Goal: Communication & Community: Answer question/provide support

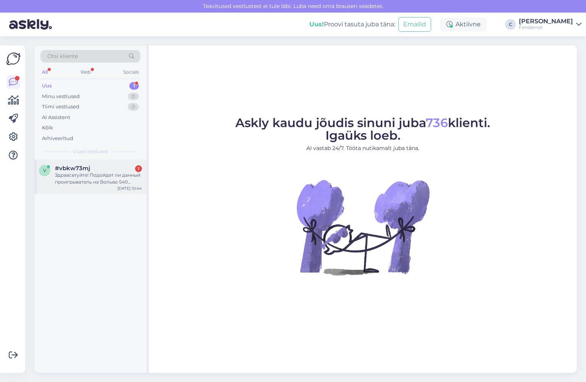
click at [70, 184] on div "Здравсвтуйте! Подойдет ли данный проигрыватель на Вольво S40 2009? И нужен ли к…" at bounding box center [98, 179] width 87 height 14
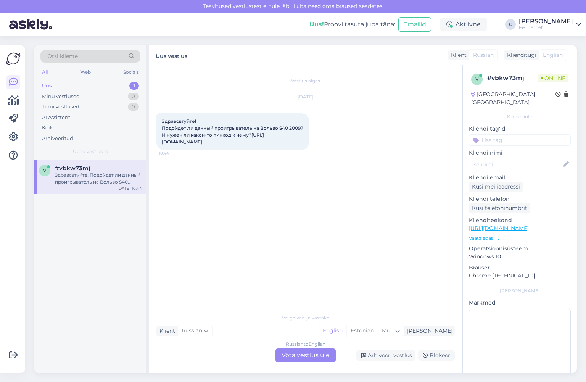
click at [318, 360] on div "Russian to English Võta vestlus üle" at bounding box center [306, 356] width 60 height 14
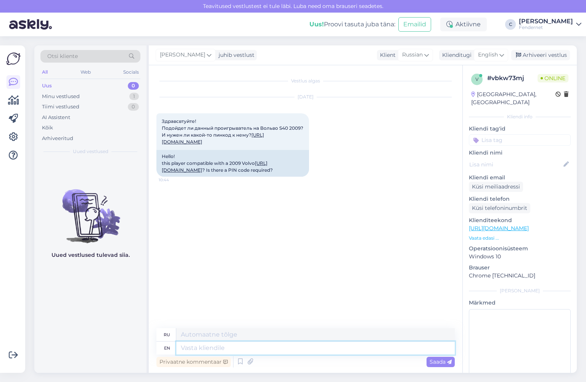
click at [231, 347] on textarea at bounding box center [315, 348] width 279 height 13
type textarea "Hi,"
type textarea "Привет,"
type textarea "Hi, whats y"
type textarea "Привет, что?"
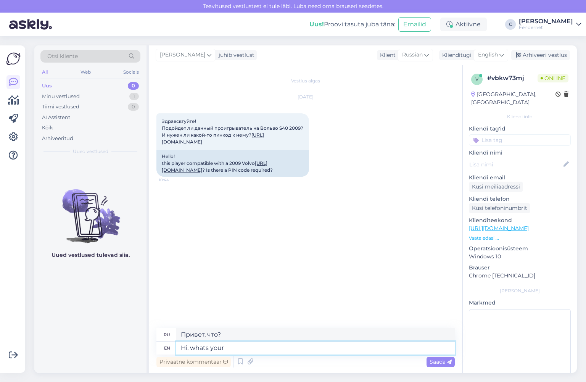
type textarea "Hi, whats your"
type textarea "Привет, как дела?"
type textarea "Hi, whats your car"
type textarea "Привет, какая у тебя машина?"
type textarea "Hi, whats your car regitration n"
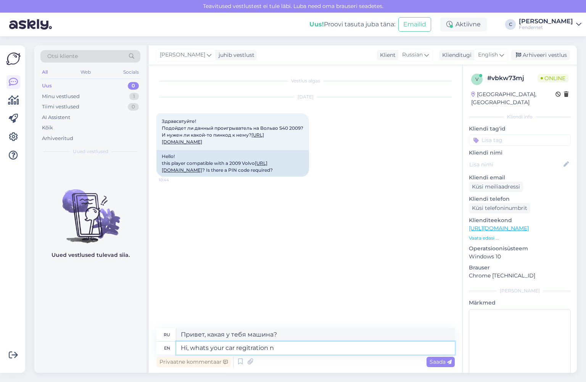
type textarea "Привет, какой у тебя регистрационный номер машины?"
type textarea "Hi, whats your car regitration number"
type textarea "Привет, какой регистрационный номер у твоего автомобиля?"
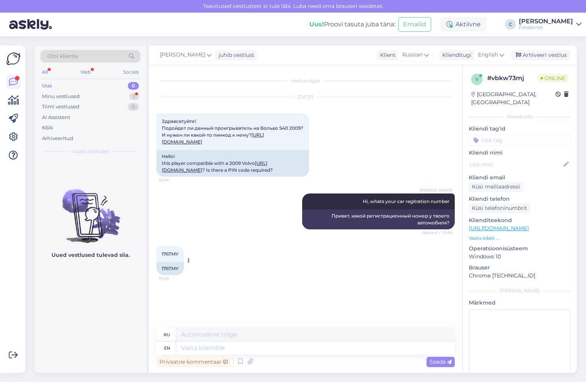
click at [176, 257] on span "176TMY" at bounding box center [170, 254] width 17 height 6
copy div "176TMY 10:48"
click at [260, 139] on link "[URL][DOMAIN_NAME]" at bounding box center [213, 138] width 102 height 13
click at [107, 97] on div "Minu vestlused 1" at bounding box center [90, 96] width 100 height 11
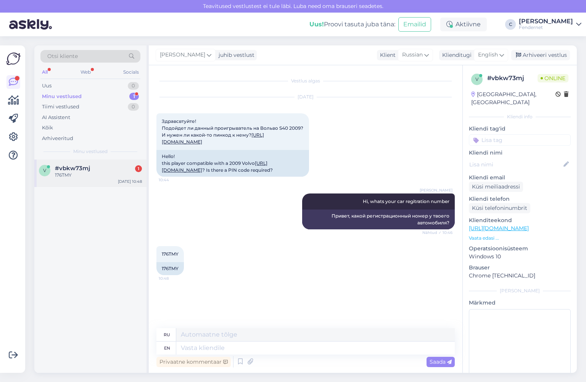
click at [93, 169] on div "#vbkw73mj 1" at bounding box center [98, 168] width 87 height 7
click at [325, 155] on div "[DATE] Здравсвтуйте! Подойдет ли данный проигрыватель на Вольво S40 2009? И нуж…" at bounding box center [306, 137] width 299 height 96
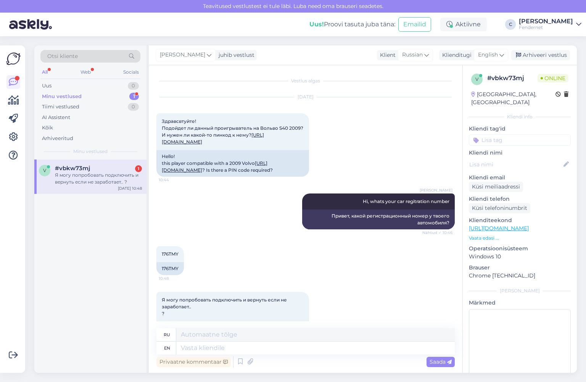
scroll to position [49, 0]
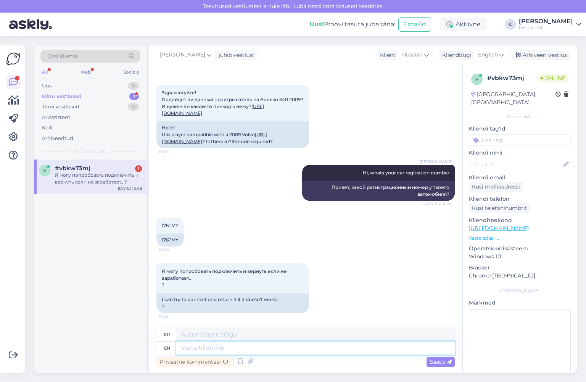
click at [429, 351] on textarea at bounding box center [315, 348] width 279 height 13
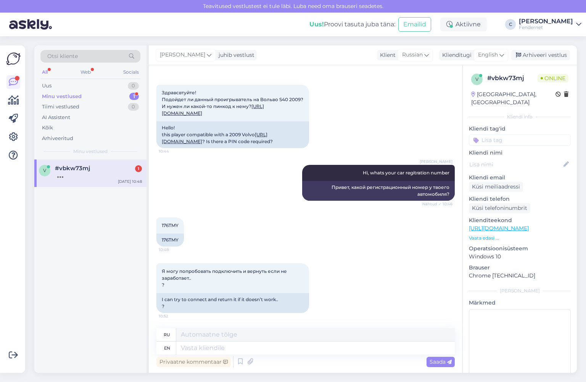
scroll to position [109, 0]
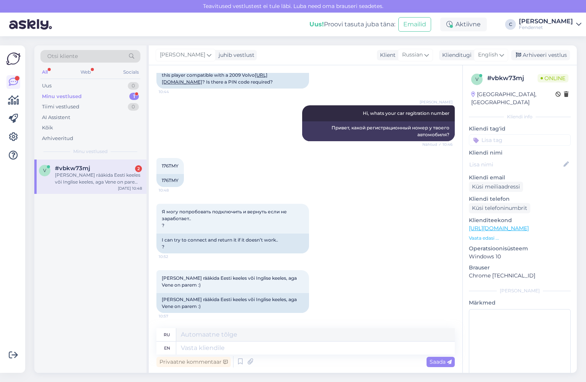
click at [280, 199] on div "Я могу попробовать подключить и вернуть если не заработает.. ? 10:52 I can try …" at bounding box center [306, 228] width 299 height 66
click at [280, 339] on textarea at bounding box center [315, 334] width 279 height 13
type textarea "Mul t"
type textarea "Мул"
type textarea "Mul"
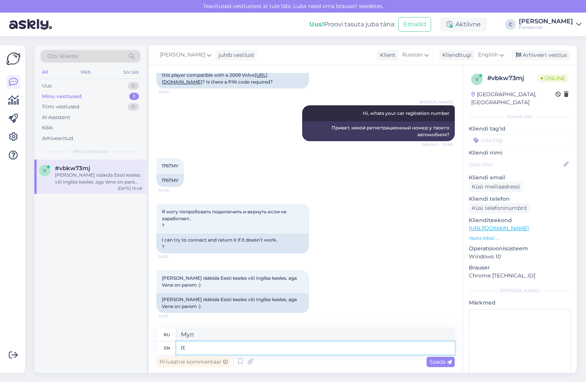
type textarea "It t"
type textarea "Это"
type textarea "It translates a"
type textarea "Это переводится"
type textarea "It translates automatically f"
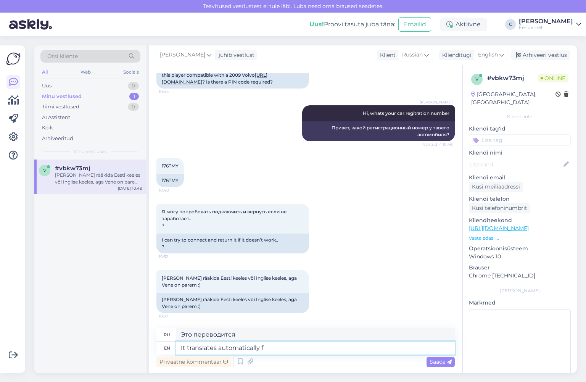
type textarea "Переводится автоматически."
type textarea "It translates automatically for m"
type textarea "Он автоматически переводит для"
type textarea "It translates automatically for me s"
type textarea "Переводчик автоматический для меня."
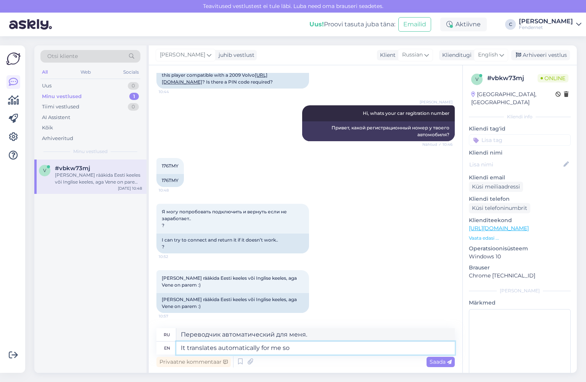
type textarea "It translates automatically for me so"
type textarea "Он автоматически переводит для меня, так что"
type textarea "It translates automatically for me so,"
type textarea "Он автоматически переводит для меня, поэтому,"
type textarea "It translates automatically for me so, it"
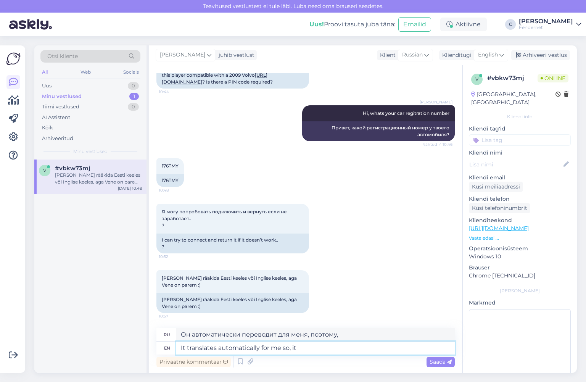
type textarea "Он автоматически переводит для меня, поэтому он"
type textarea "It translates automatically for me so, it dosent"
type textarea "Он автоматически переводит для меня, так что это не так."
type textarea "It translates automatically for me so, it dosent really ma"
type textarea "Переводчик автоматический, так что это не совсем так."
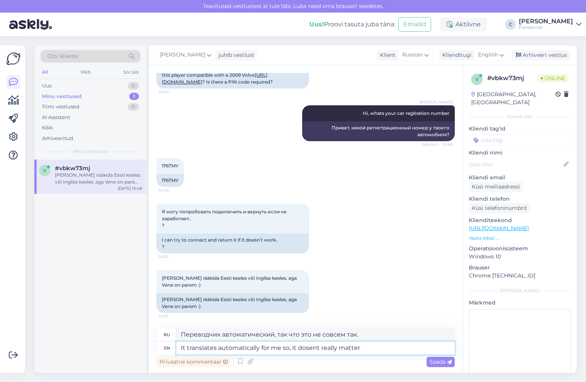
type textarea "It translates automatically for me so, it dosent really matter"
type textarea "Перевод для меня происходит автоматически, так что это не имеет значения."
click at [364, 343] on textarea "It translates automatically for me so, it doesn't really matter" at bounding box center [315, 348] width 279 height 13
type textarea "It translates automatically for me so, it doesn't really matter. bu"
type textarea "Для меня перевод происходит автоматически, так что это не имеет значения."
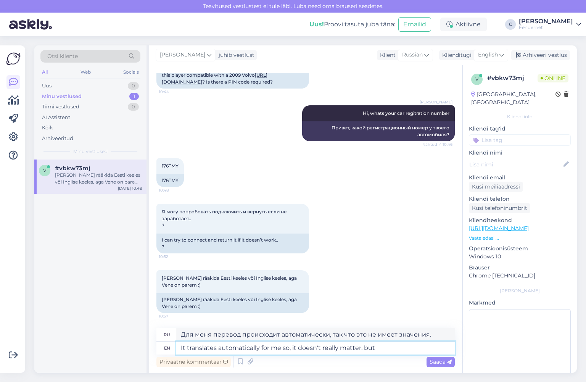
type textarea "It translates automatically for me so, it doesn't really matter. but t"
type textarea "Для меня это автоматический перевод, так что это не имеет значения. Но"
type textarea "It translates automatically for me so, it doesn't really matter. but the part"
type textarea "Для меня это автоматический перевод, так что это не имеет значения. Но часть"
type textarea "It translates automatically for me so, it doesn't really matter. but the part w…"
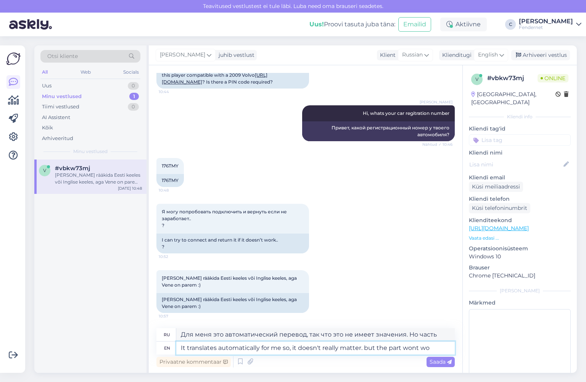
type textarea "Для меня это автоматический перевод, так что это не имеет значения. Но эта част…"
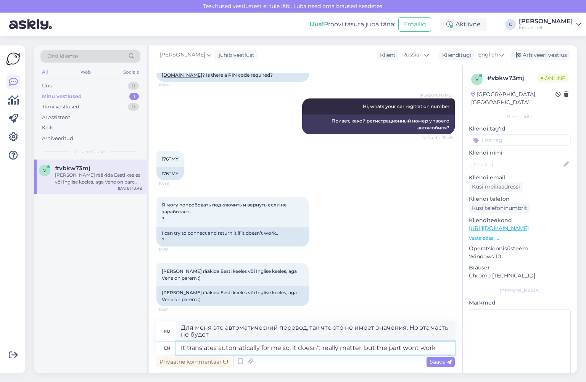
type textarea "It translates automatically for me so, it doesn't really matter. but the part w…"
type textarea "У меня это автоматически переводится, так что это не имеет значения. Но эта час…"
type textarea "It translates automatically for me so, it doesn't really matter. but the part w…"
type textarea "Для меня это автоматический перевод, так что это не имеет значения. Но эта част…"
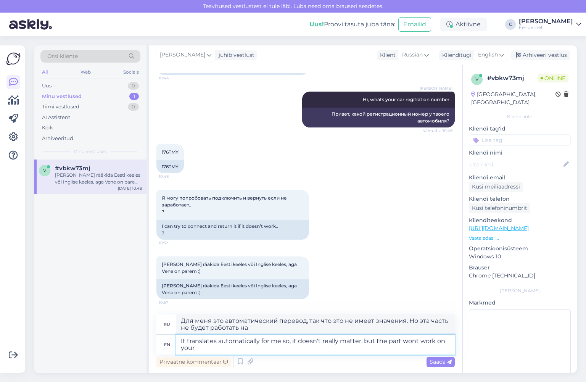
type textarea "It translates automatically for me so, it doesn't really matter. but the part w…"
type textarea "Для меня это автоматический перевод, так что это не имеет значения. Но эта част…"
type textarea "It translates automatically for me so, it doesn't really matter. but the part w…"
type textarea "Для меня это автоматический перевод, так что это не имеет значения. Но эта част…"
type textarea "It translates automatically for me so, it doesn't really matter. but the part w…"
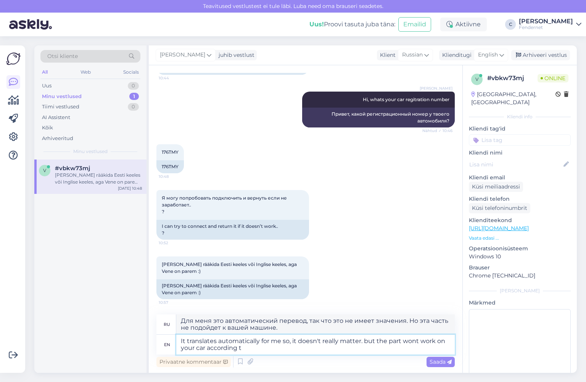
type textarea "Для меня это автоматический перевод, так что это не имеет значения. Но эта част…"
type textarea "It translates automatically for me so, it doesn't really matter. but the part w…"
type textarea "Для меня это автоматический перевод, так что это не имеет значения. Но эта част…"
type textarea "It translates automatically for me so, it doesn't really matter. but the part w…"
type textarea "Для меня это автоматический перевод, так что это не имеет значения. Но, по слов…"
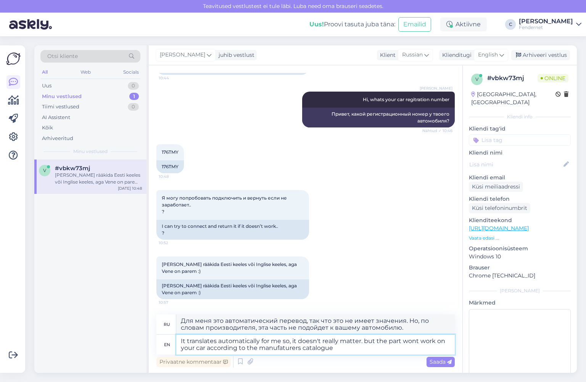
type textarea "It translates automatically for me so, it doesn't really matter. but the part w…"
type textarea "У меня перевод происходит автоматически, так что это не имеет значения. Но, сог…"
drag, startPoint x: 287, startPoint y: 349, endPoint x: 352, endPoint y: 179, distance: 182.0
click at [352, 179] on div "176TMY 10:48 176TMY" at bounding box center [306, 159] width 299 height 46
type textarea "It translates automatically for me so, it doesn't really matter. but the part w…"
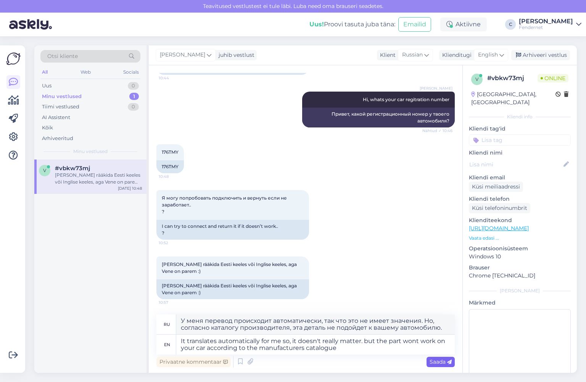
click at [430, 359] on span "Saada" at bounding box center [441, 361] width 22 height 7
click at [452, 364] on div "Saada" at bounding box center [441, 362] width 28 height 10
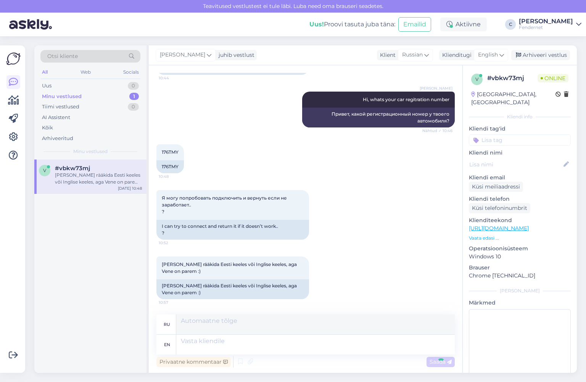
scroll to position [182, 0]
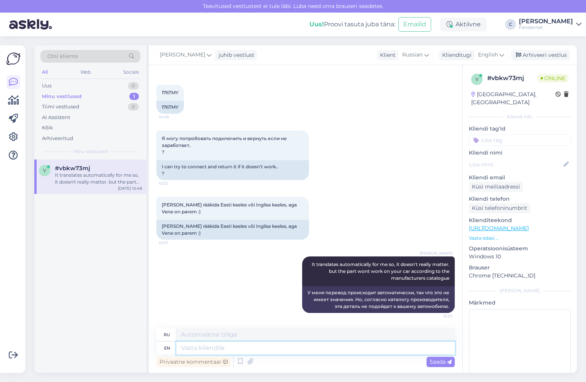
click at [323, 345] on textarea at bounding box center [315, 348] width 279 height 13
type textarea "but"
type textarea "но"
type textarea "but yes w"
type textarea "но да"
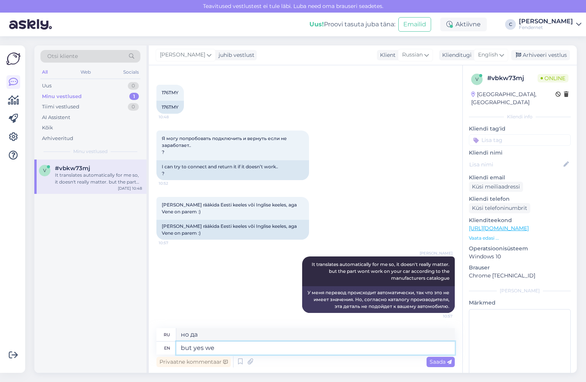
type textarea "but yes we"
type textarea "но да, мы"
type textarea "but yes we accept"
type textarea "но да, мы принимаем"
type textarea "but yes we accept returns"
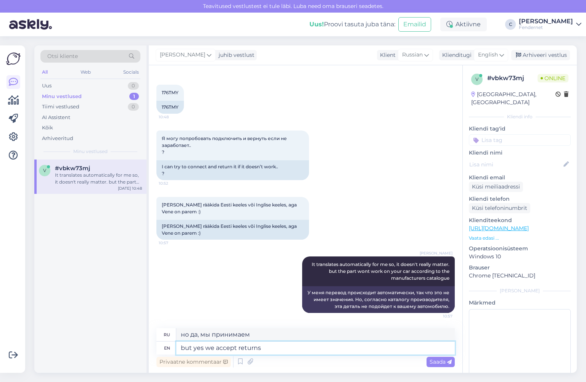
type textarea "но да, мы принимаем возврат"
type textarea "but yes we accept returns if t"
type textarea "но да, мы принимаем возврат, если"
type textarea "but yes we accept returns if the product i"
type textarea "но да, мы принимаем возврат, если продукт"
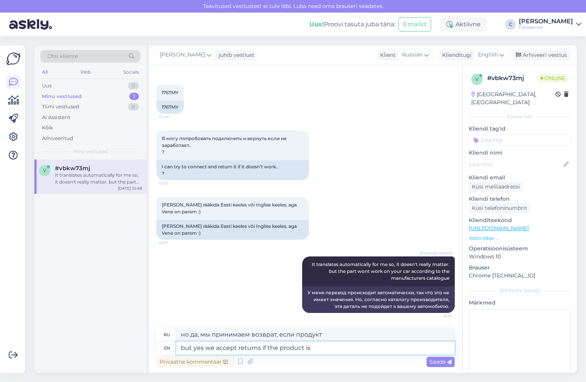
type textarea "but yes we accept returns if the product is"
type textarea "Но да, мы принимаем возврат, если продукт"
type textarea "but yes we accept returns if the product is in th"
type textarea "но да, мы принимаем возврат, если товар в хорошем состоянии"
type textarea "but yes we accept returns if the product is in the original p"
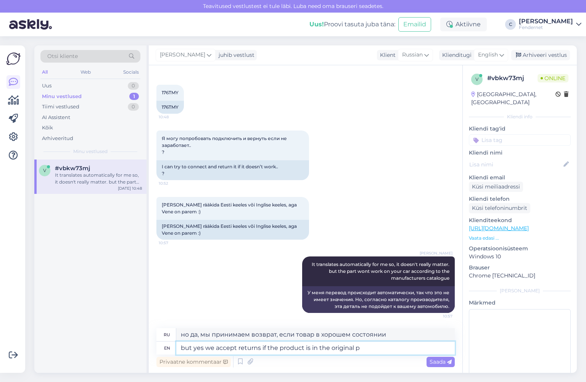
type textarea "Но да, мы принимаем возврат, если товар в оригинальном состоянии."
type textarea "but yes we accept returns if the product is in the original packaging"
type textarea "но да, мы принимаем возврат, если товар находится в оригинальной упаковке"
type textarea "but yes we accept returns if the product is in the original packaging."
type textarea "Но да, мы принимаем возврат, если товар находится в оригинальной упаковке."
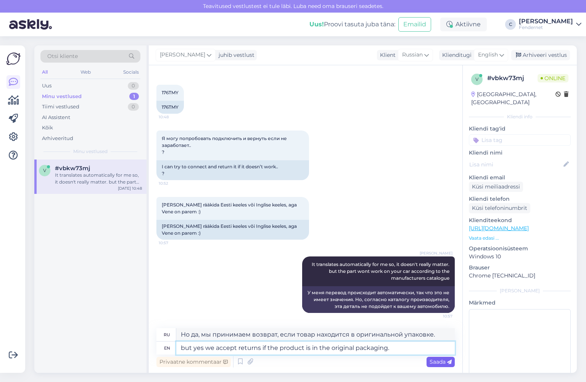
type textarea "but yes we accept returns if the product is in the original packaging."
click at [432, 357] on div "Saada" at bounding box center [441, 362] width 28 height 10
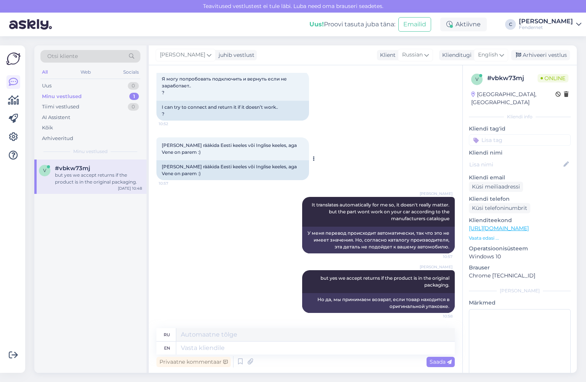
scroll to position [242, 0]
click at [58, 284] on div "v #vbkw73mj but yes we accept returns if the product is in the original packagi…" at bounding box center [90, 266] width 112 height 213
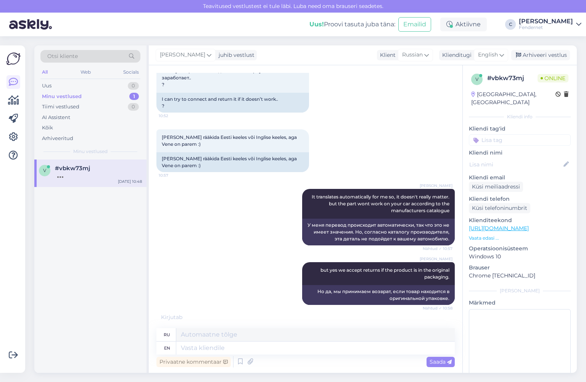
click at [90, 279] on div "v #vbkw73mj [DATE] 10:48" at bounding box center [90, 266] width 112 height 213
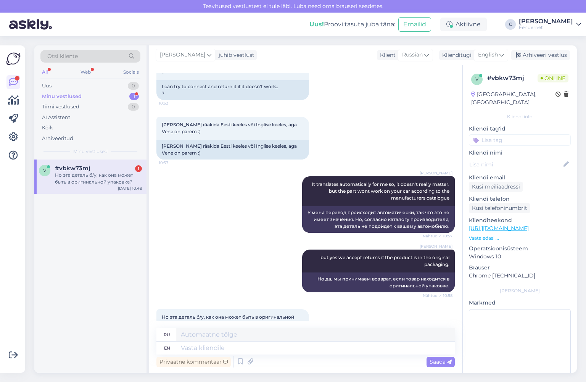
scroll to position [301, 0]
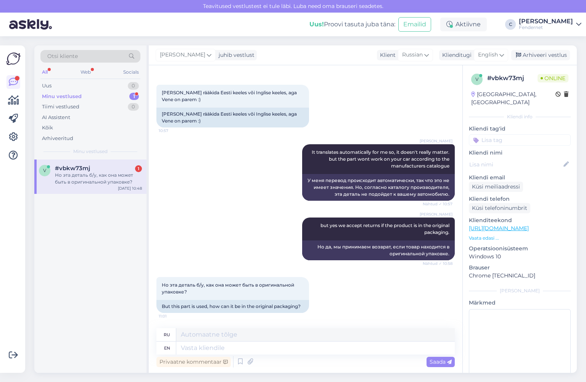
click at [104, 335] on div "v #vbkw73mj 1 Но эта деталь б/у, как она может быть в оригинальной упаковке? [D…" at bounding box center [90, 266] width 112 height 213
click at [226, 345] on textarea at bounding box center [315, 348] width 279 height 13
type textarea "the o"
type textarea "то"
type textarea "the one"
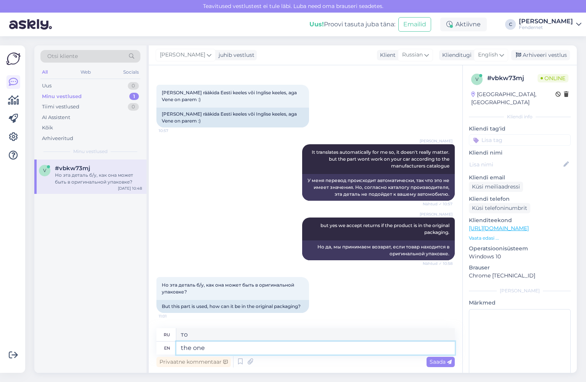
type textarea "тот"
type textarea "the one we"
type textarea "тот, который мы"
type textarea "the one we give"
type textarea "тот, который мы даем"
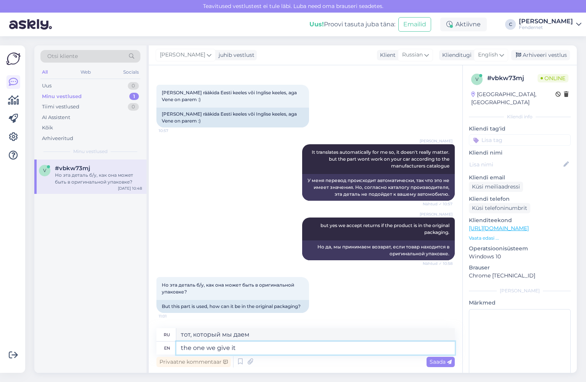
type textarea "the one we give it"
type textarea "тот, который мы ему даем"
type textarea "the one we give it to y"
type textarea "тот, кому мы его даем"
type textarea "the one we give it to you w"
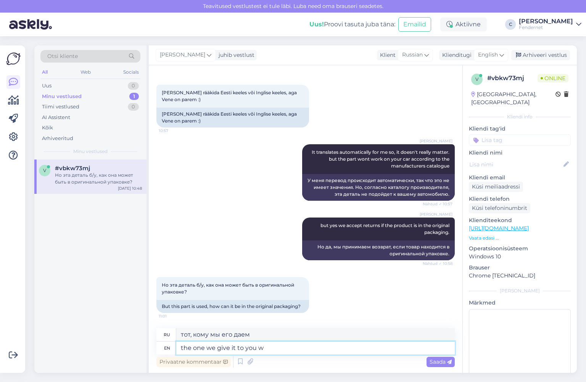
type textarea "тот, который мы вам даём"
type textarea "the one we give it to you with,"
type textarea "тот, с которым мы его вам даём,"
type textarea "the one we give it to you with, as"
type textarea "тот, который мы вам даем, как"
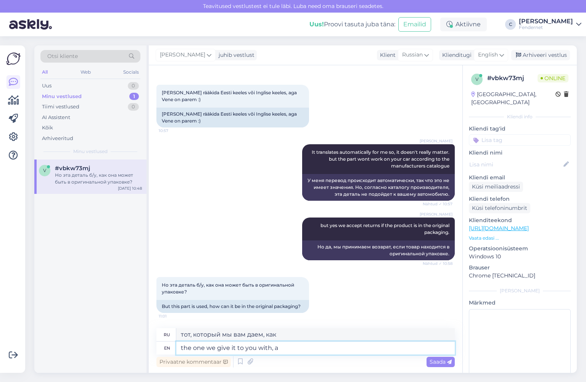
type textarea "the one we give it to you with,"
type textarea "тот, с которым мы его вам даём,"
type textarea "the one we give it to you with, meaning wi"
type textarea "тот, с которым мы его вам даем, то есть"
type textarea "the one we give it to you with, meaning with th"
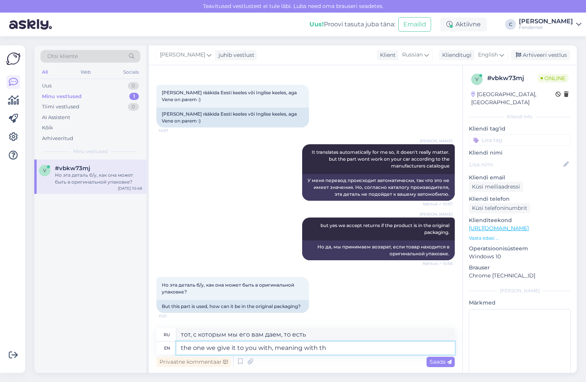
type textarea "тот, с которым мы его вам даем, то есть с"
type textarea "the one we give it to you with, meaning with the tag a"
type textarea "тот, с которым мы его вам даем, то есть с биркой"
type textarea "the one we give it to you with, meaning with the tag atac"
type textarea "тот, с которым мы его вам даем, то есть с прикрепленной биркой"
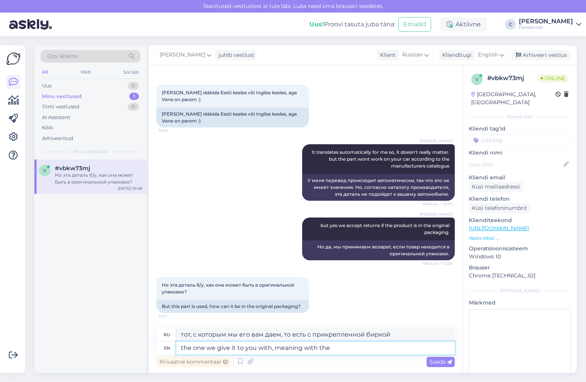
type textarea "the one we give it to you with, meaning with the"
type textarea "тот, с которым мы его вам даем, то есть с биркой"
type textarea "the one we give it to you with, meaning"
type textarea "тот, с которым мы его вам даем, то есть с"
type textarea "the one we give it to you with, mea"
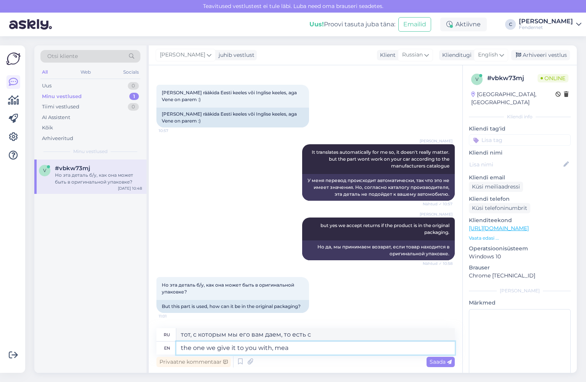
type textarea "тот, с которым мы его вам даем, то есть"
type textarea "the one we give it to you"
type textarea "тот, с которым мы его вам даём,"
type textarea "the one we give it to"
type textarea "тот, который мы вам даём"
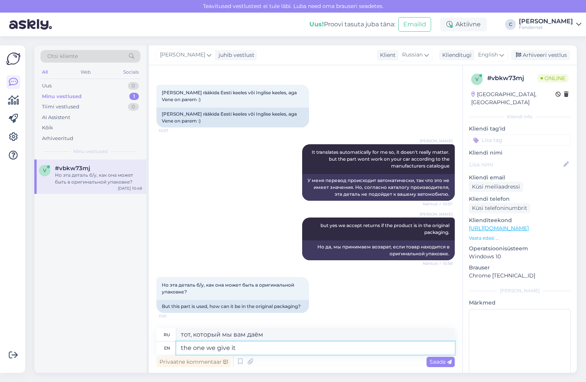
type textarea "the one we give i"
type textarea "тот, кому мы его даем"
type textarea "the one we giv"
type textarea "тот, который мы ему даем"
type textarea "the one"
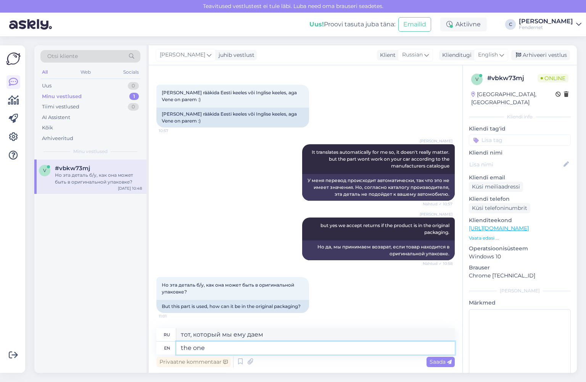
type textarea "тот, который мы"
type textarea "the o"
type textarea "тот, который мы даем"
type textarea "t"
type textarea "то"
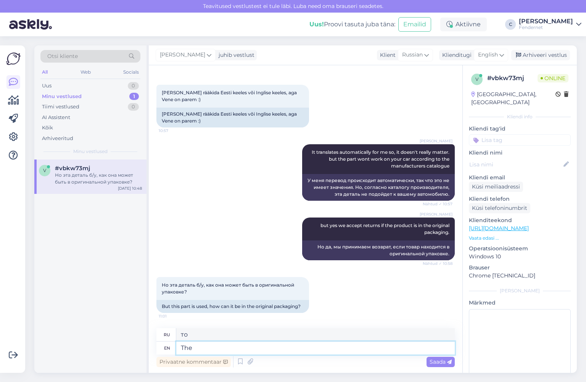
type textarea "The"
type textarea "The packaging"
type textarea "Упаковка"
type textarea "The packaging you"
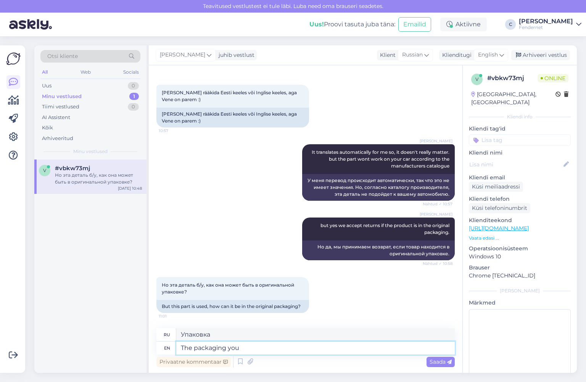
type textarea "Упаковка, которую вы"
type textarea "The packaging you recive i"
type textarea "Упаковка, которую вы получаете"
type textarea "The packaging you recive it with,"
type textarea "Упаковка, в которой вы его получаете,"
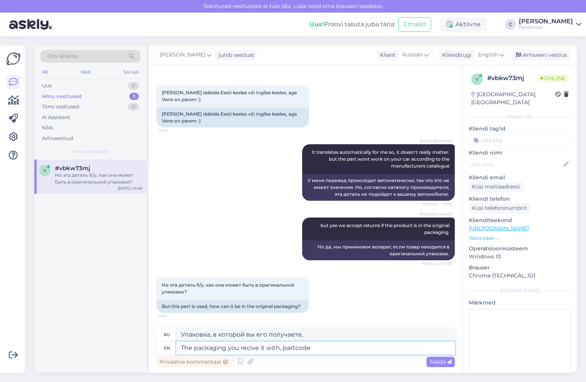
type textarea "The packaging you recive it with, partcode a"
type textarea "Упаковка, в которой вы его получите, код детали"
type textarea "The packaging you recive it with, partcode ata"
type textarea "Упаковка, в которой вы его получите, код детали ata"
type textarea "The packaging you recive it with, partcode attached e"
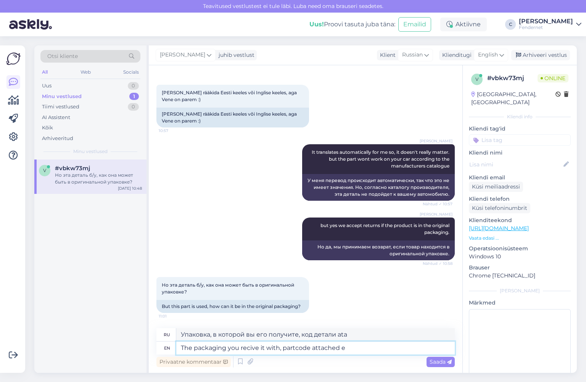
type textarea "Упаковка, в которой вы его получаете, с прикрепленным кодом детали"
type textarea "The packaging you recive it with, partcode attached etc"
type textarea "Упаковка, в которой вы его получаете, прикрепленный код детали и т. д."
type textarea "The packaging you receive it with, part code attached etc. not"
type textarea "Упаковка, в которой вы его получаете, прикрепленный код детали и т. д. не"
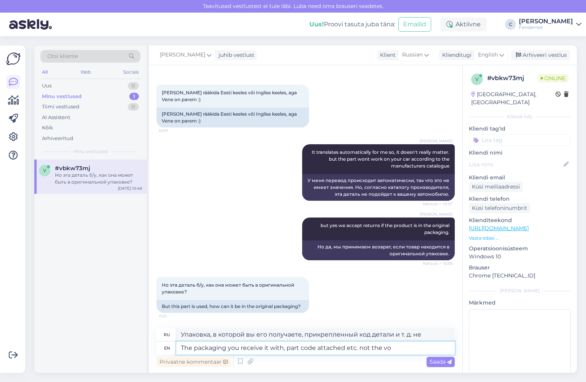
type textarea "The packaging you receive it with, part code attached etc. not the vol"
type textarea "Упаковка, в которой вы его получаете, прикрепленный код детали и т. д., а не об…"
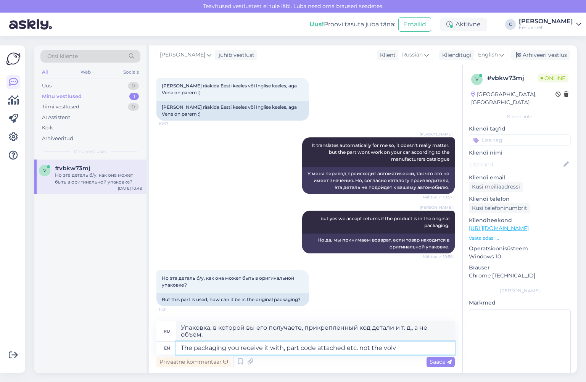
type textarea "The packaging you receive it with, part code attached etc. not the volvo"
type textarea "Упаковка, в которой вы его получаете, прикрепленный код детали и т.д., а не Vol…"
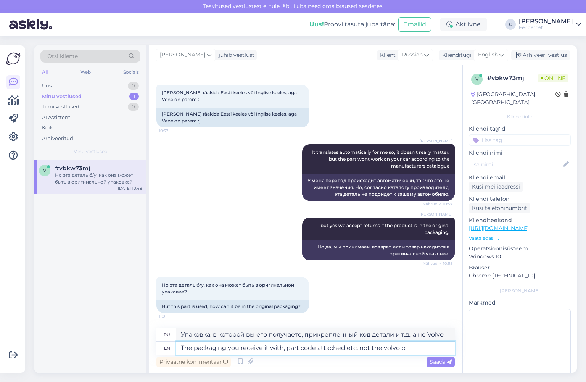
type textarea "The packaging you receive it with, part code attached etc. not the volvo bo"
type textarea "Упаковка, в которой вы его получаете, прикрепленный код детали и т.д., а не Vol…"
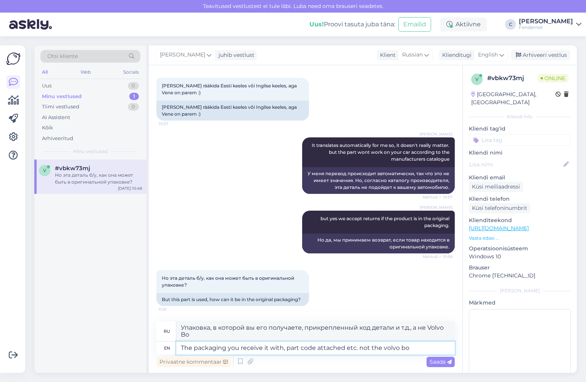
scroll to position [308, 0]
type textarea "The packaging you receive it with, part code attached etc. not the volvo b"
type textarea "Упаковка, в которой вы его получаете, прикрепленный код детали и т.д. не относи…"
type textarea "The packaging you receive it with, part code attached etc. not the v"
type textarea "Упаковка, в которой вы его получаете, прикрепленный код детали и т.д., а не Vol…"
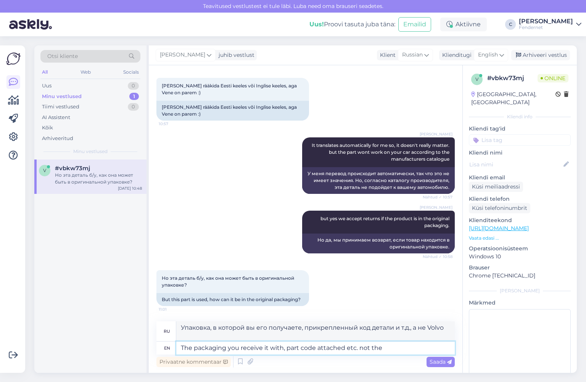
type textarea "The packaging you receive it with, part code attached etc. not the"
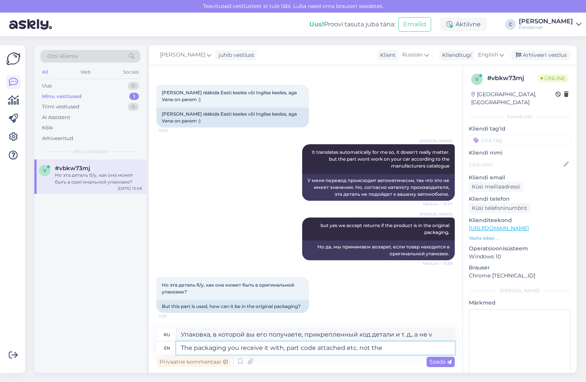
type textarea "Упаковка, в которой вы его получаете, прикрепленный код детали и т. д. не"
type textarea "The packaging you receive it with, part code attached etc. n"
type textarea "Упаковка, в которой вы его получаете, прикрепленный код детали и т. д. нет"
type textarea "The packaging you receive it with, part code attached etc."
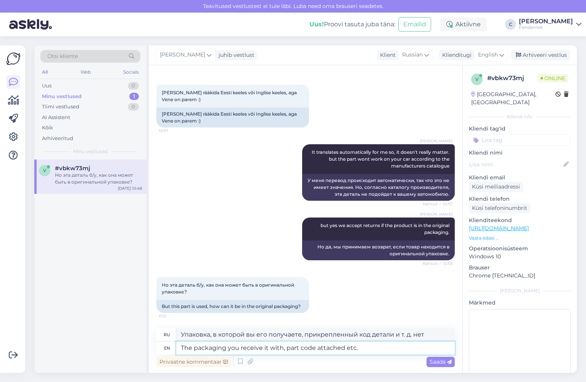
type textarea "Упаковка, в которой вы его получаете, прикрепленный код детали и т. д."
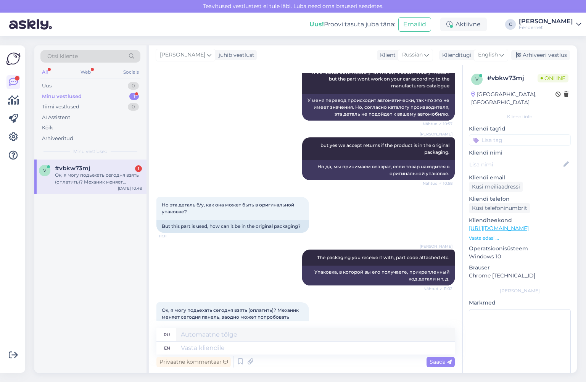
scroll to position [427, 0]
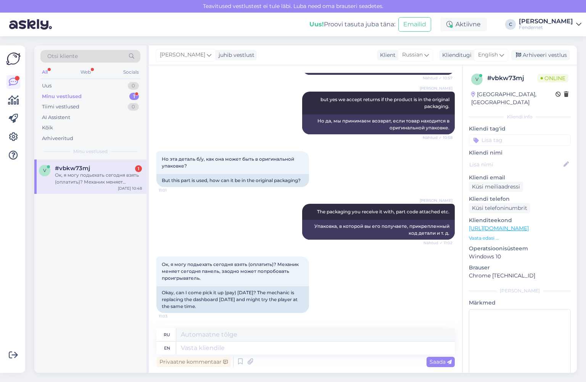
click at [55, 314] on div "v #vbkw73mj 1 Ок, я могу подьехать сегодня взять (оплатить)? Механик меняет сег…" at bounding box center [90, 266] width 112 height 213
click at [268, 345] on textarea at bounding box center [315, 348] width 279 height 13
type textarea "when e"
type textarea "когда"
type textarea "when ever y"
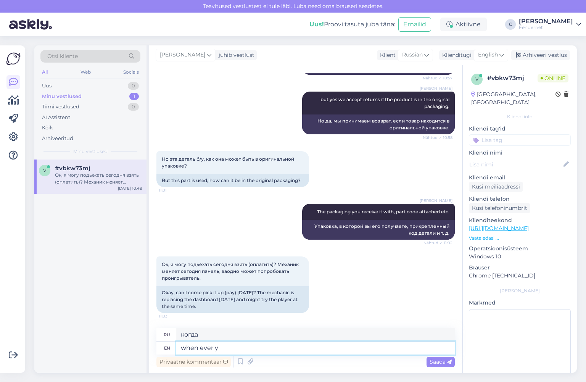
type textarea "в любое время"
type textarea "when ever ypu"
type textarea "когда-либо ты"
type textarea "when ever you"
type textarea "когда бы вы ни"
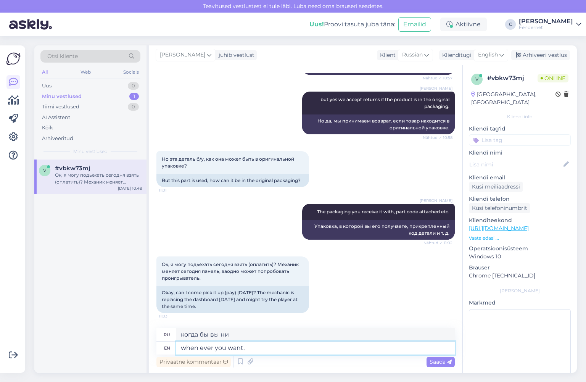
type textarea "when ever you want,"
type textarea "когда захочешь,"
type textarea "yes"
type textarea "да"
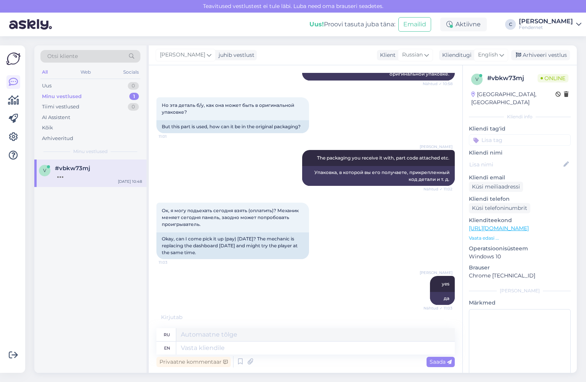
scroll to position [519, 0]
